Goal: Information Seeking & Learning: Learn about a topic

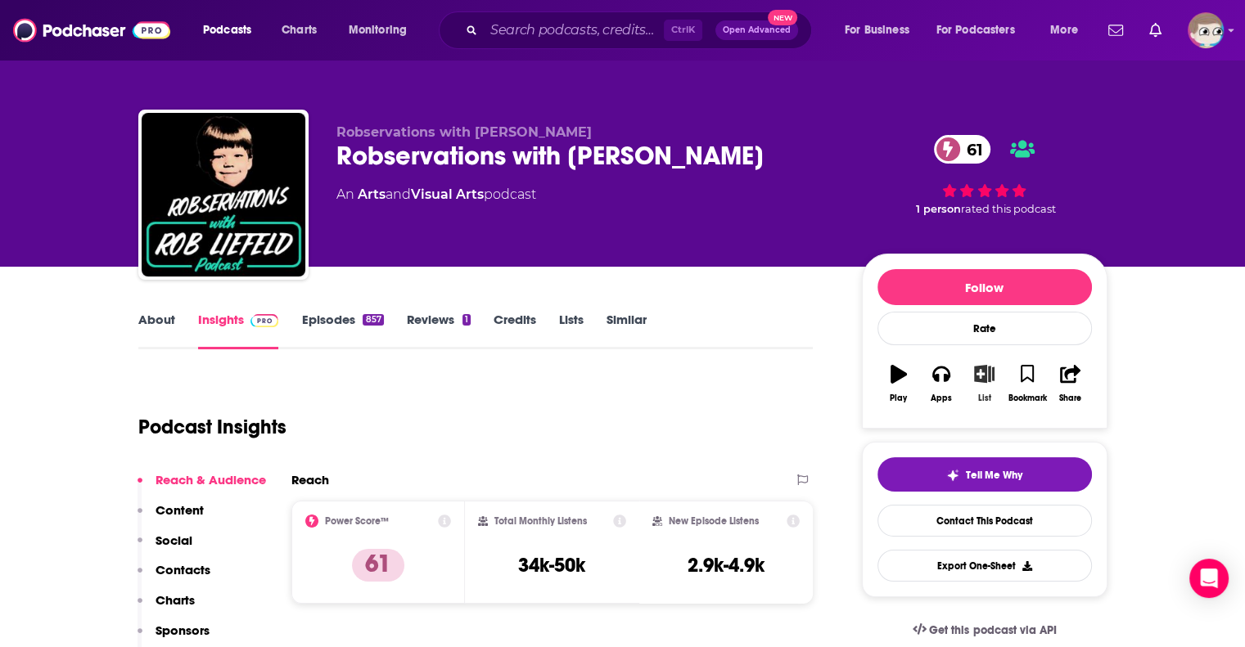
click at [974, 376] on icon "button" at bounding box center [984, 374] width 20 height 18
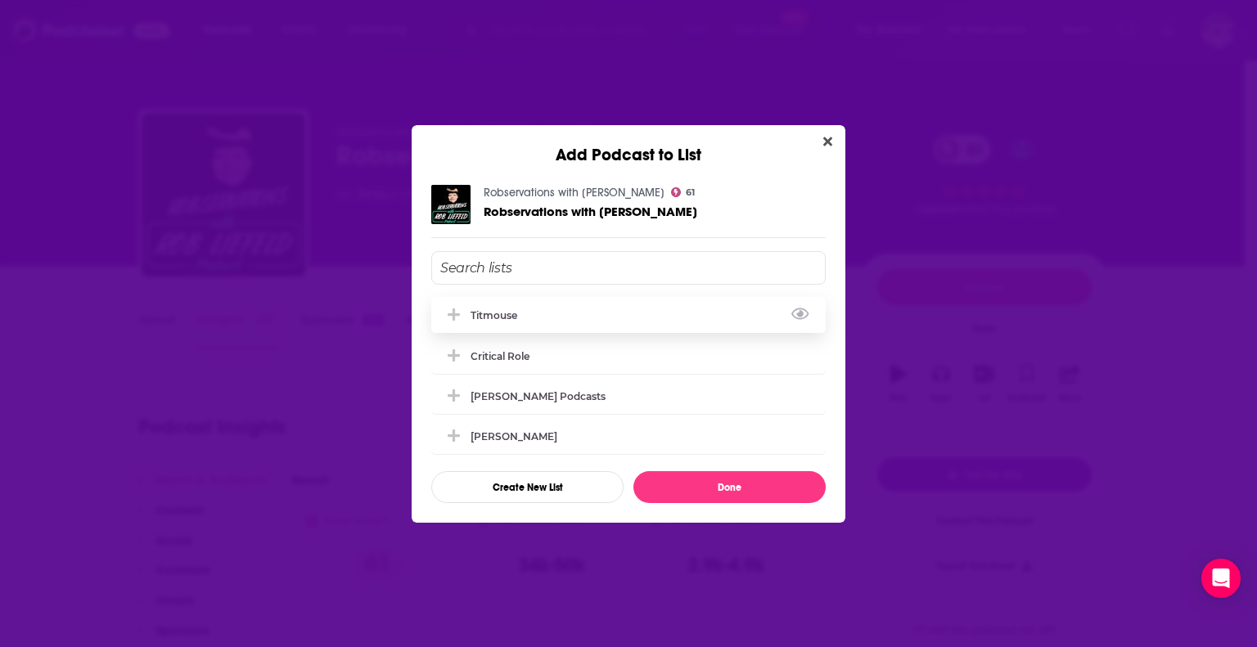
click at [557, 317] on div "Titmouse" at bounding box center [628, 315] width 394 height 36
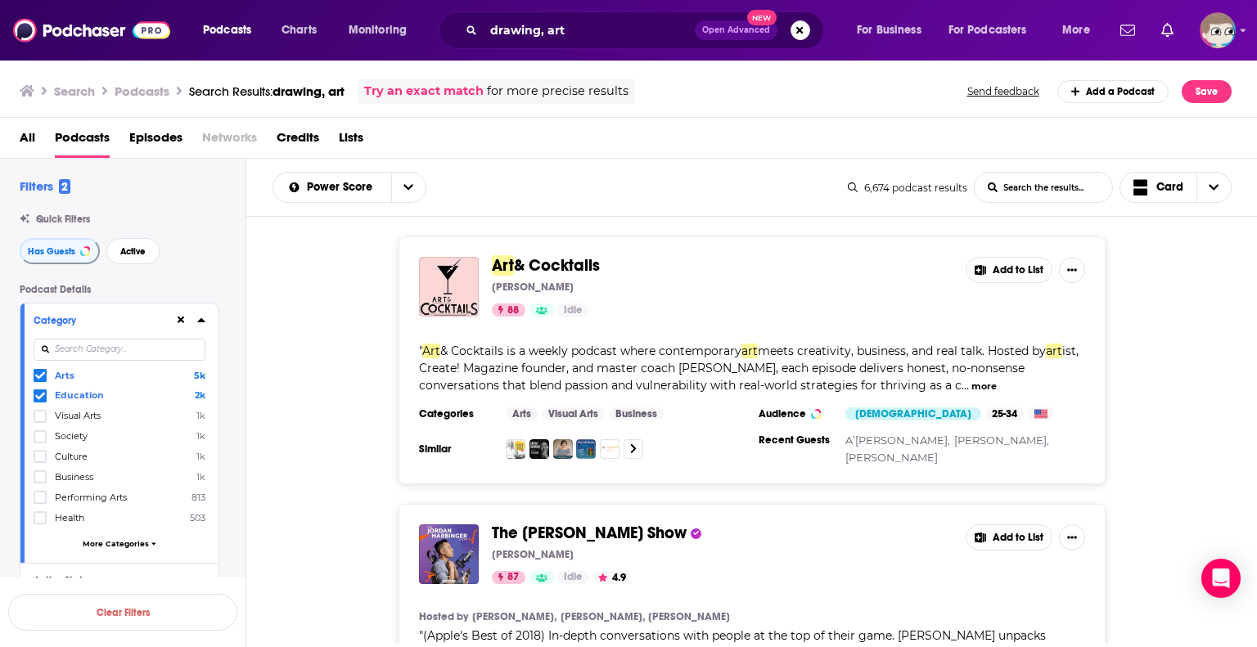
scroll to position [10840, 0]
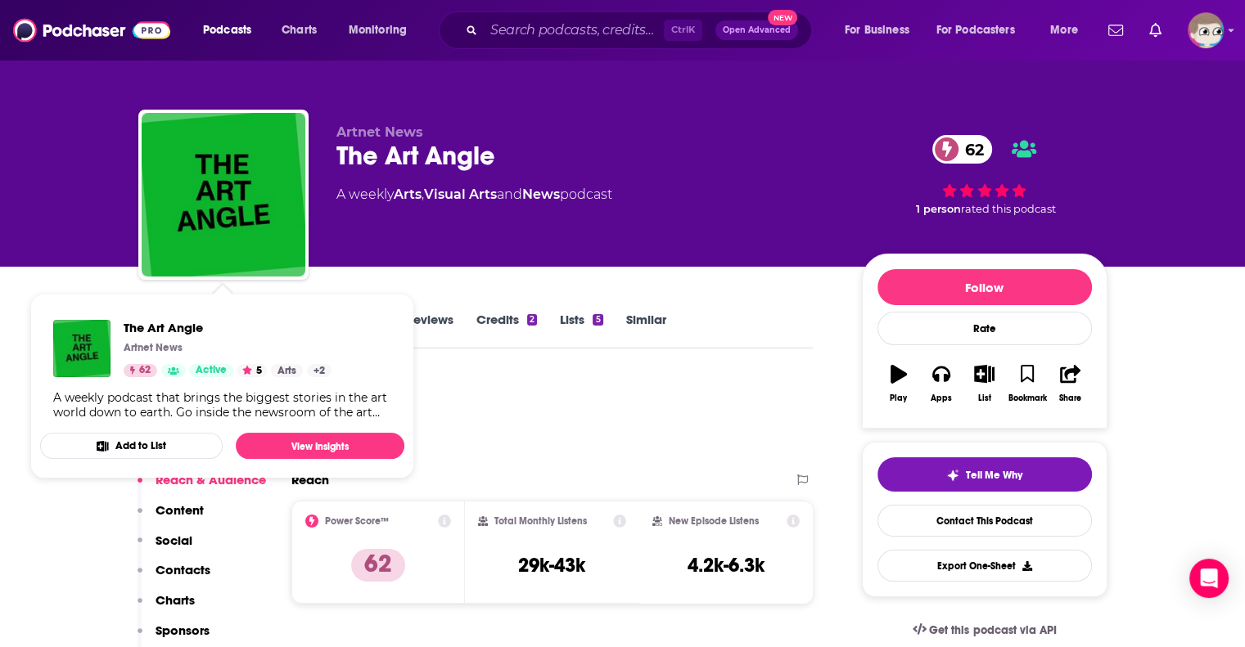
drag, startPoint x: 43, startPoint y: 454, endPoint x: 1256, endPoint y: 235, distance: 1233.1
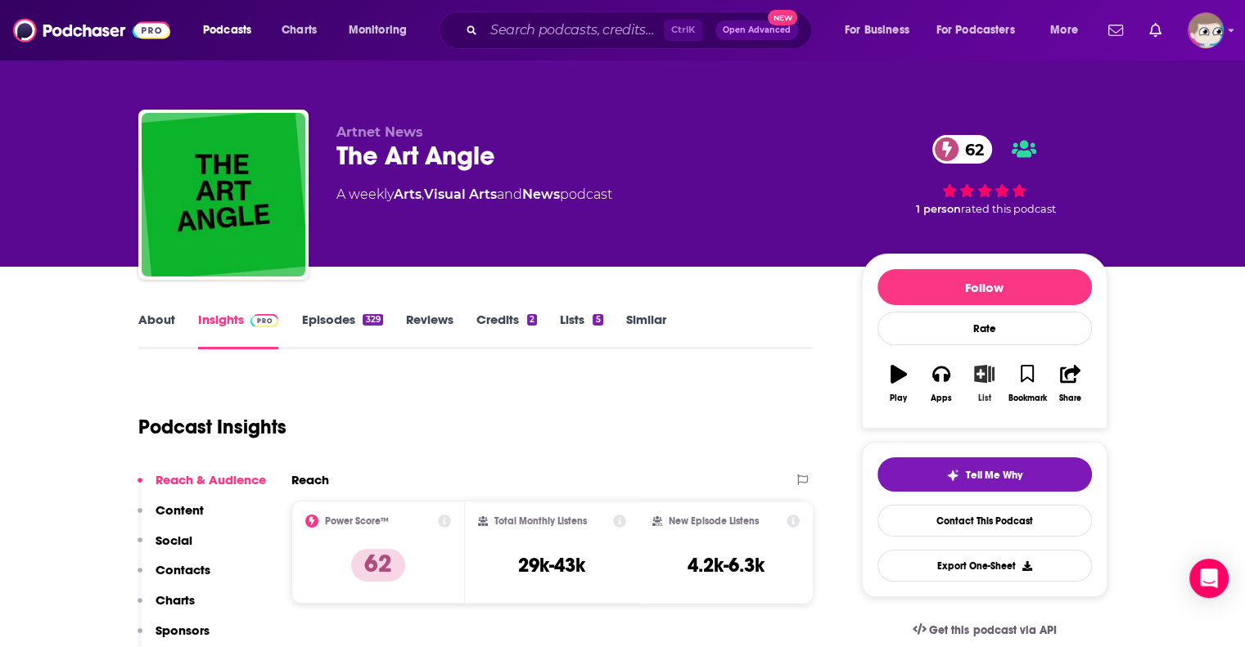
click at [988, 382] on icon "button" at bounding box center [984, 374] width 20 height 18
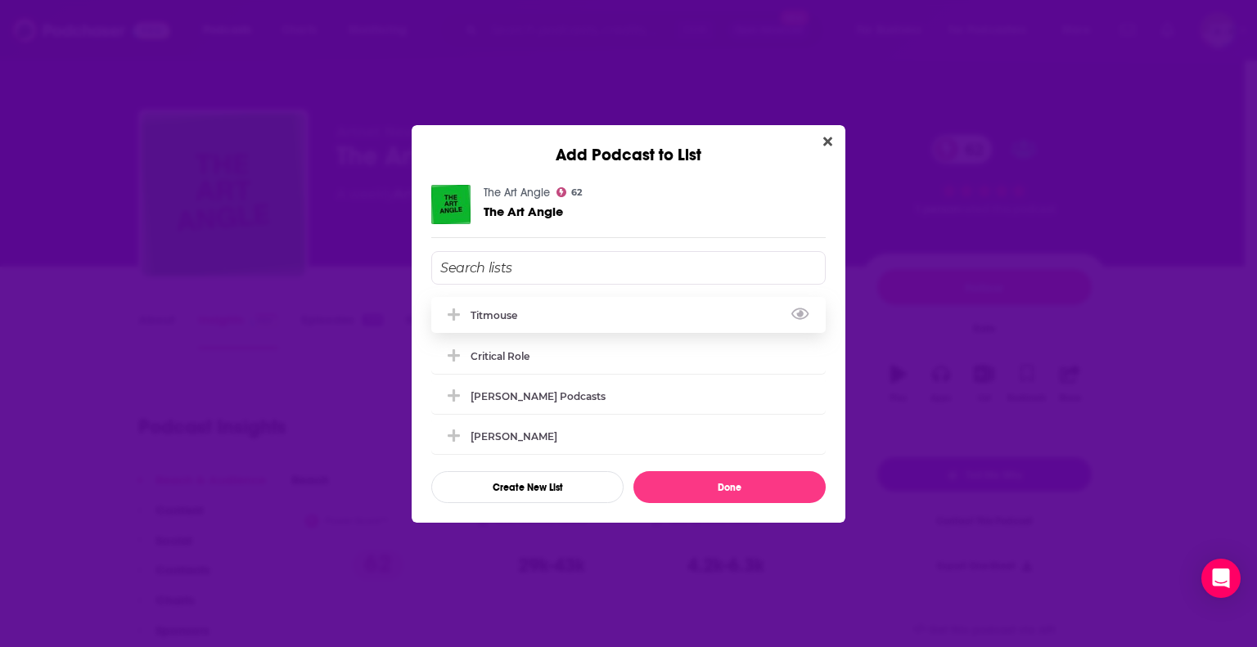
click at [533, 316] on div "Titmouse" at bounding box center [628, 315] width 394 height 36
